Goal: Task Accomplishment & Management: Manage account settings

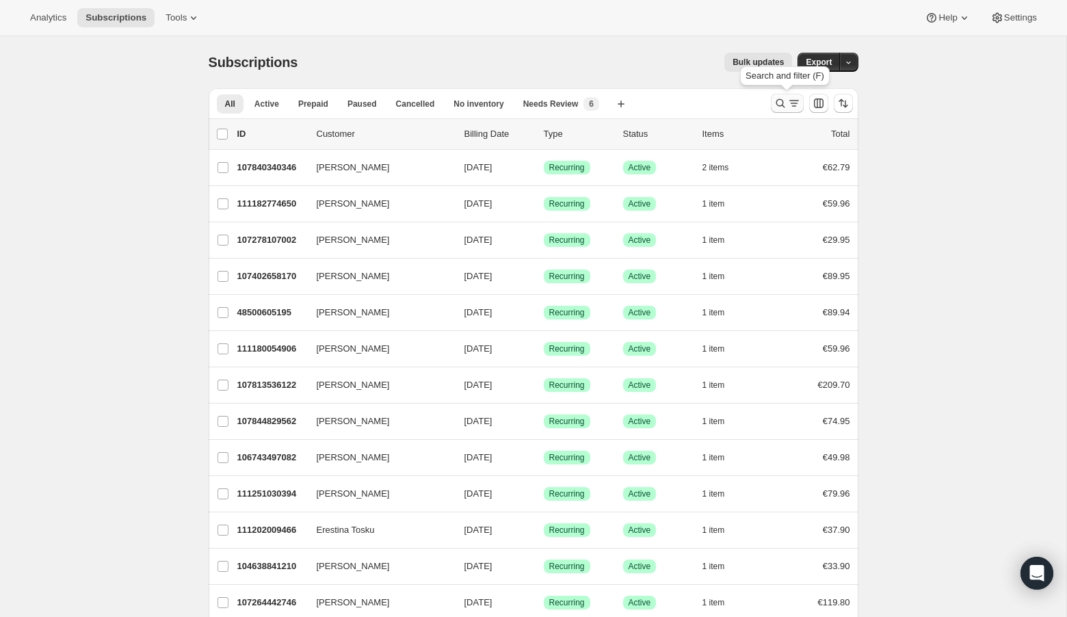
click at [783, 103] on icon "Search and filter results" at bounding box center [780, 103] width 9 height 9
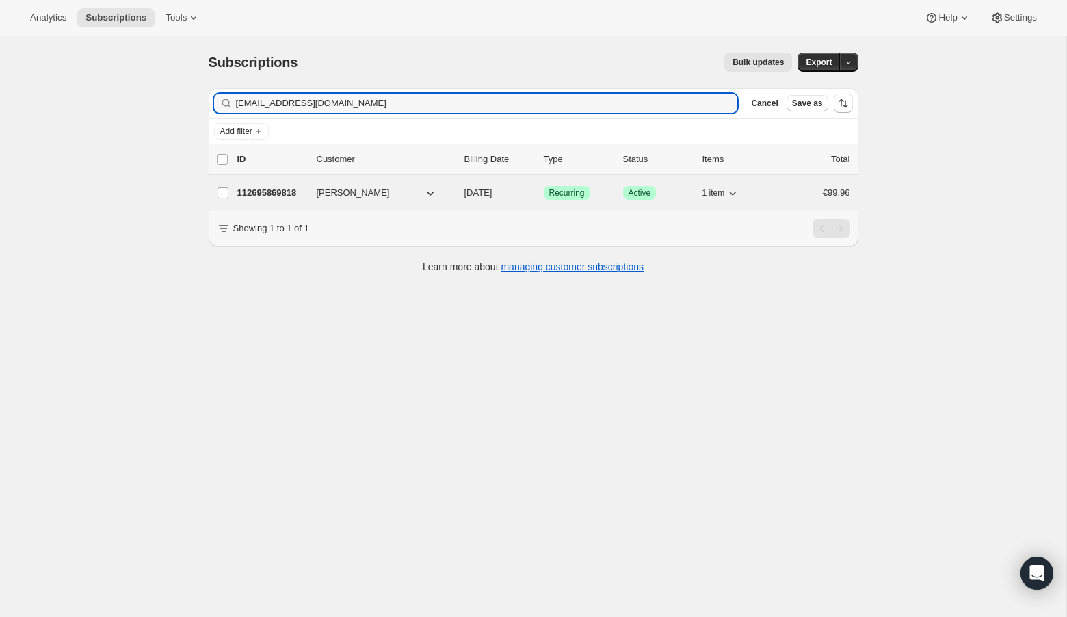
type input "[EMAIL_ADDRESS][DOMAIN_NAME]"
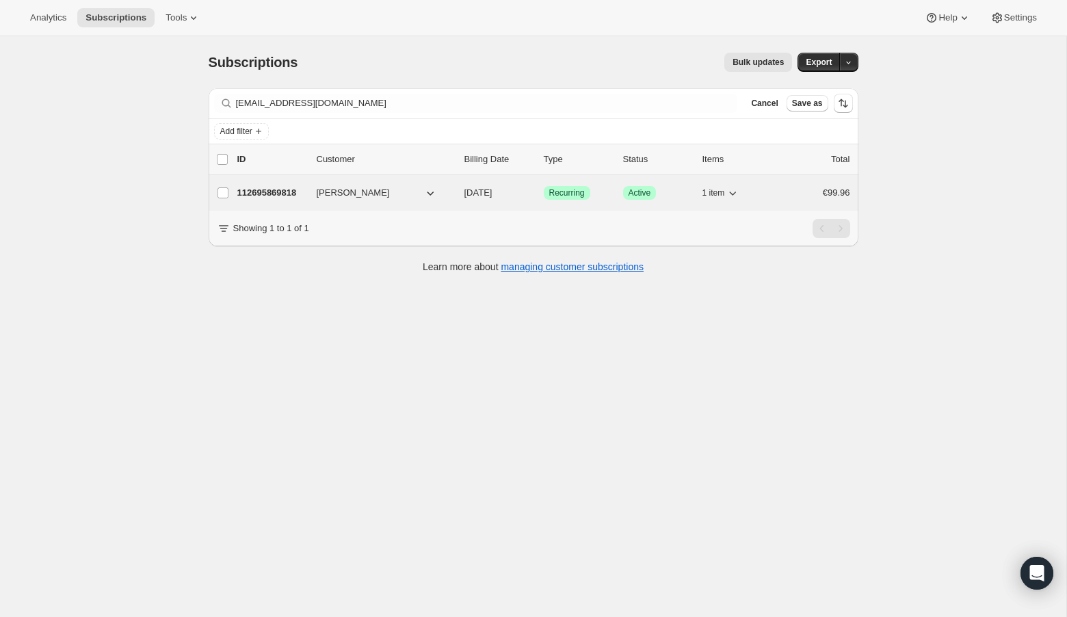
click at [259, 191] on p "112695869818" at bounding box center [271, 193] width 68 height 14
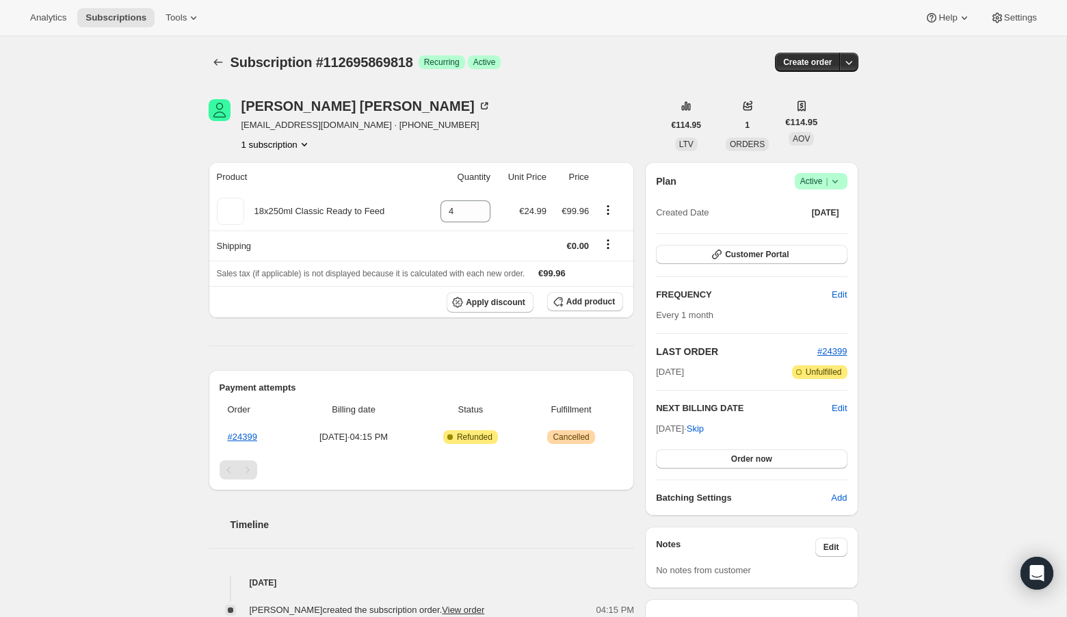
click at [836, 179] on icon at bounding box center [836, 181] width 14 height 14
click at [835, 237] on span "Cancel subscription" at bounding box center [817, 231] width 77 height 14
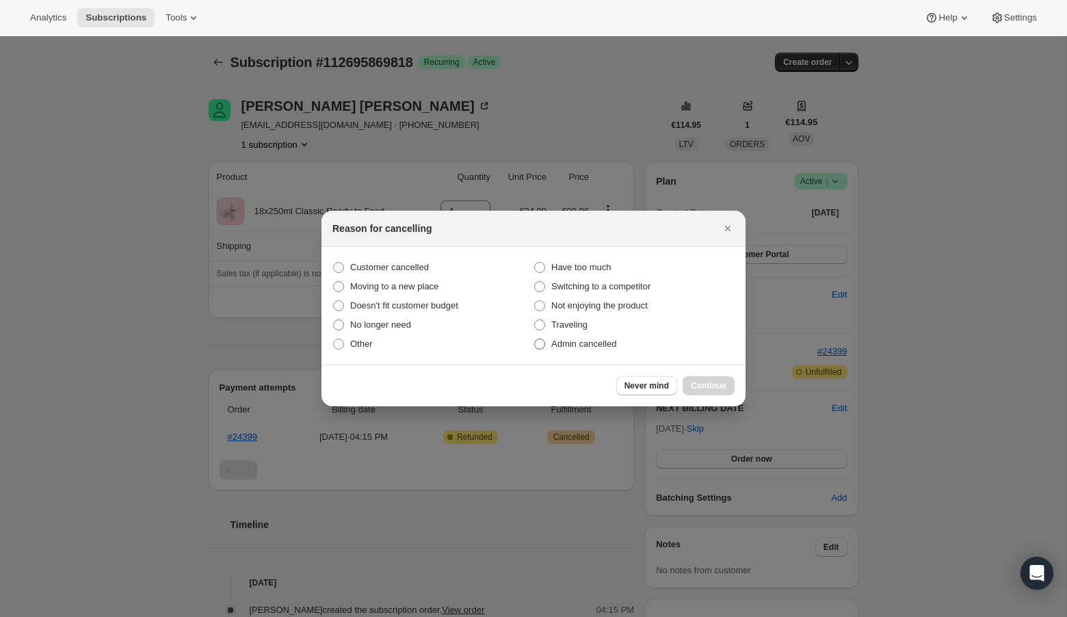
click at [541, 342] on span ":rbu:" at bounding box center [539, 344] width 11 height 11
click at [535, 339] on input "Admin cancelled" at bounding box center [534, 339] width 1 height 1
radio input "true"
click at [711, 389] on span "Continue" at bounding box center [709, 385] width 36 height 11
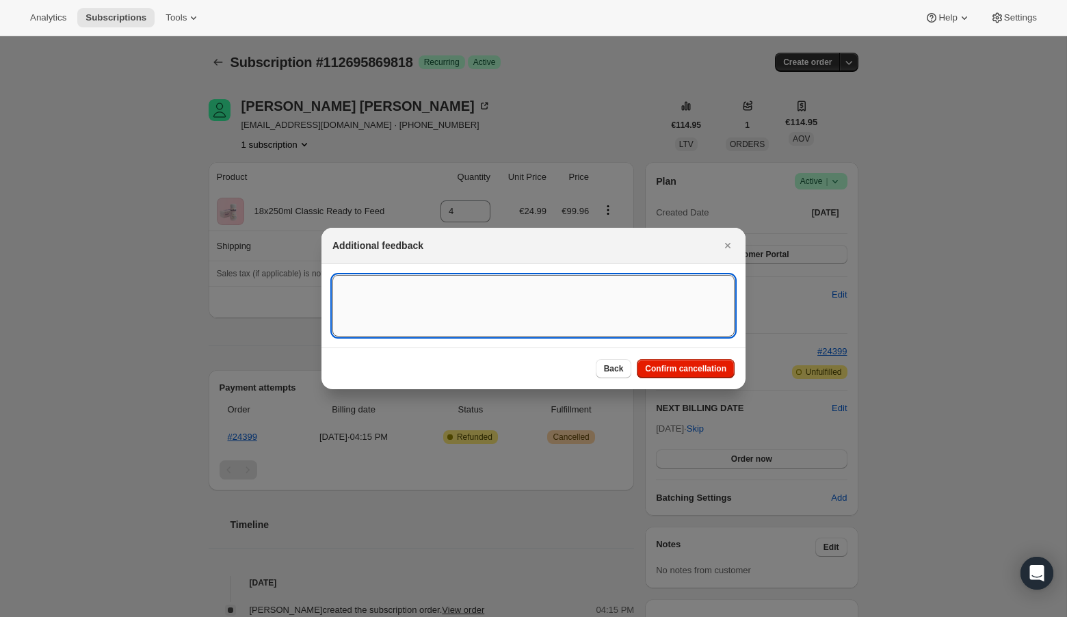
click at [473, 309] on textarea ":rbu:" at bounding box center [534, 306] width 402 height 62
type textarea "Overseas Order - [GEOGRAPHIC_DATA]"
click at [690, 371] on span "Confirm cancellation" at bounding box center [685, 368] width 81 height 11
